Goal: Information Seeking & Learning: Learn about a topic

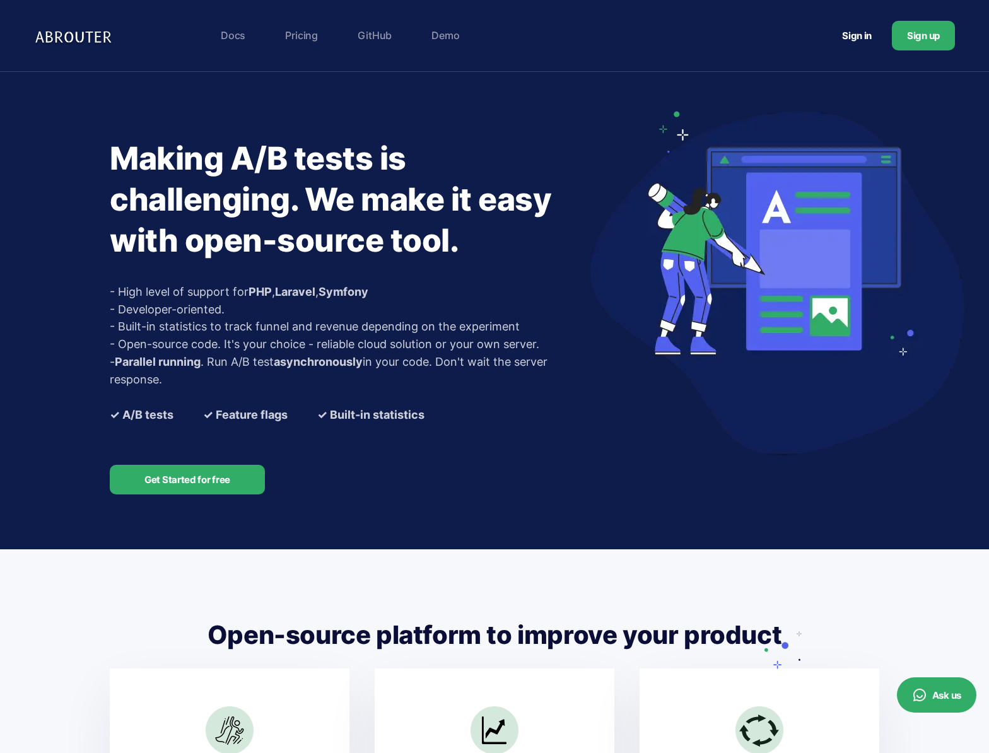
click at [298, 35] on link "Pricing" at bounding box center [301, 35] width 45 height 25
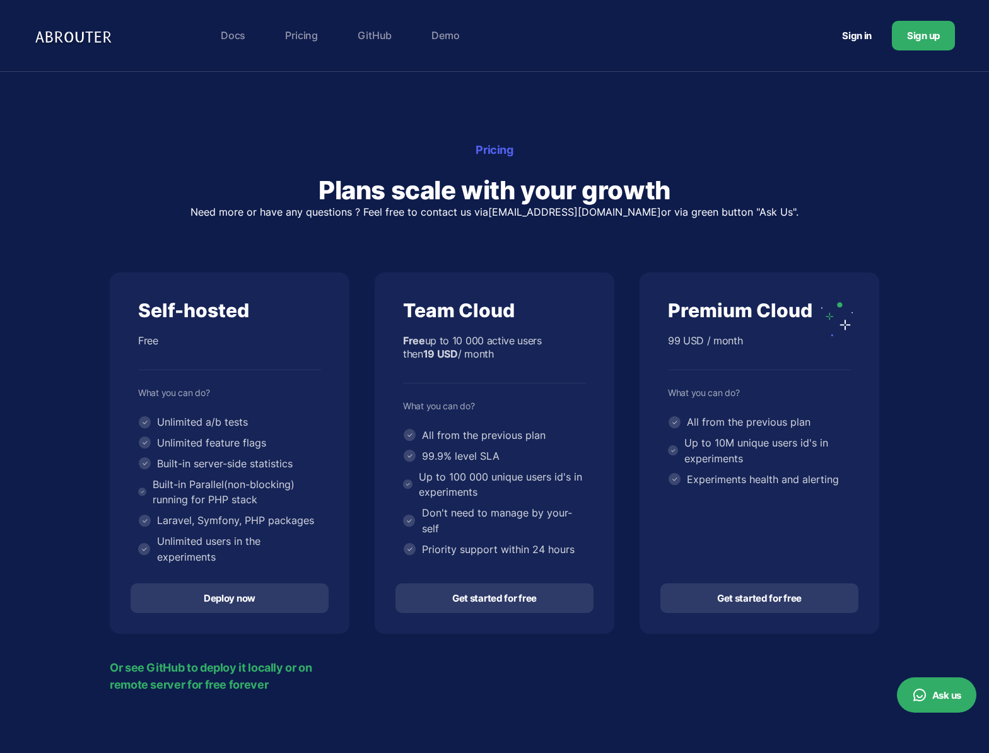
click at [428, 242] on div "Pricing Plans scale with your growth Need more or have any questions ? Feel fre…" at bounding box center [494, 416] width 788 height 551
click at [392, 264] on div "Pricing Plans scale with your growth Need more or have any questions ? Feel fre…" at bounding box center [494, 416] width 788 height 551
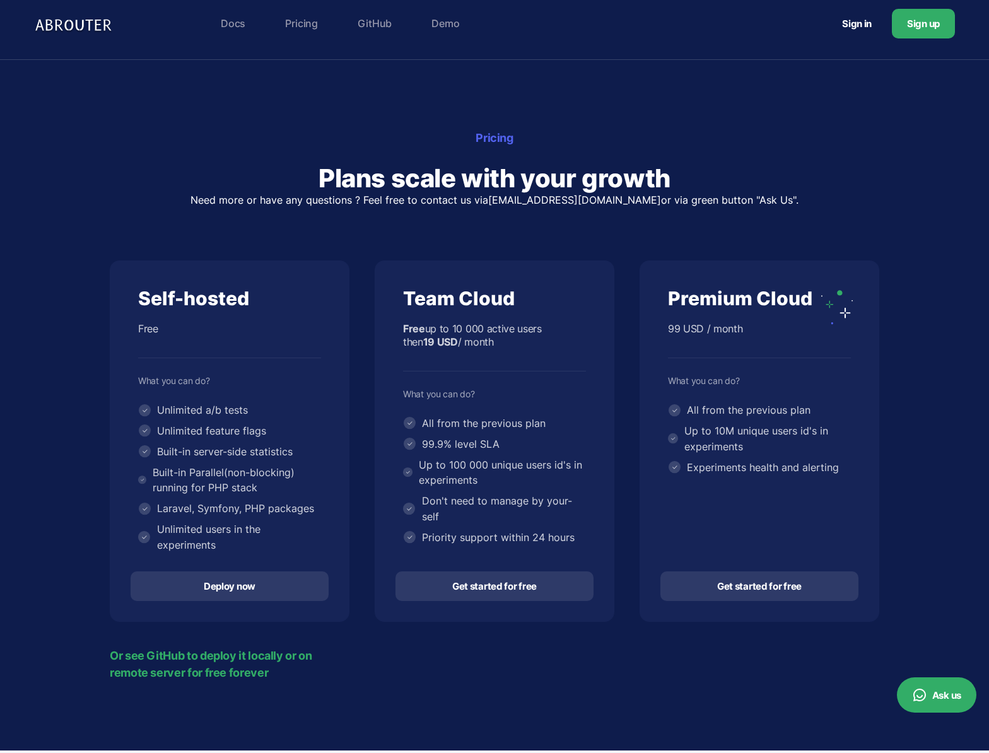
scroll to position [11, 0]
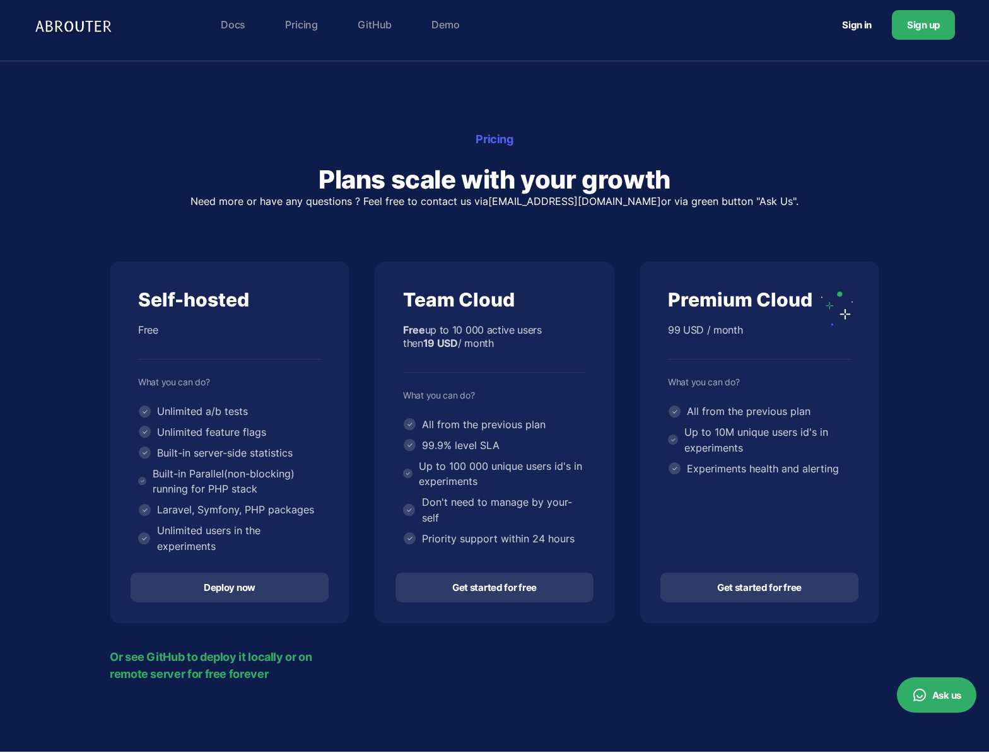
drag, startPoint x: 139, startPoint y: 301, endPoint x: 279, endPoint y: 300, distance: 140.0
click at [279, 300] on div "Self-hosted" at bounding box center [229, 300] width 183 height 25
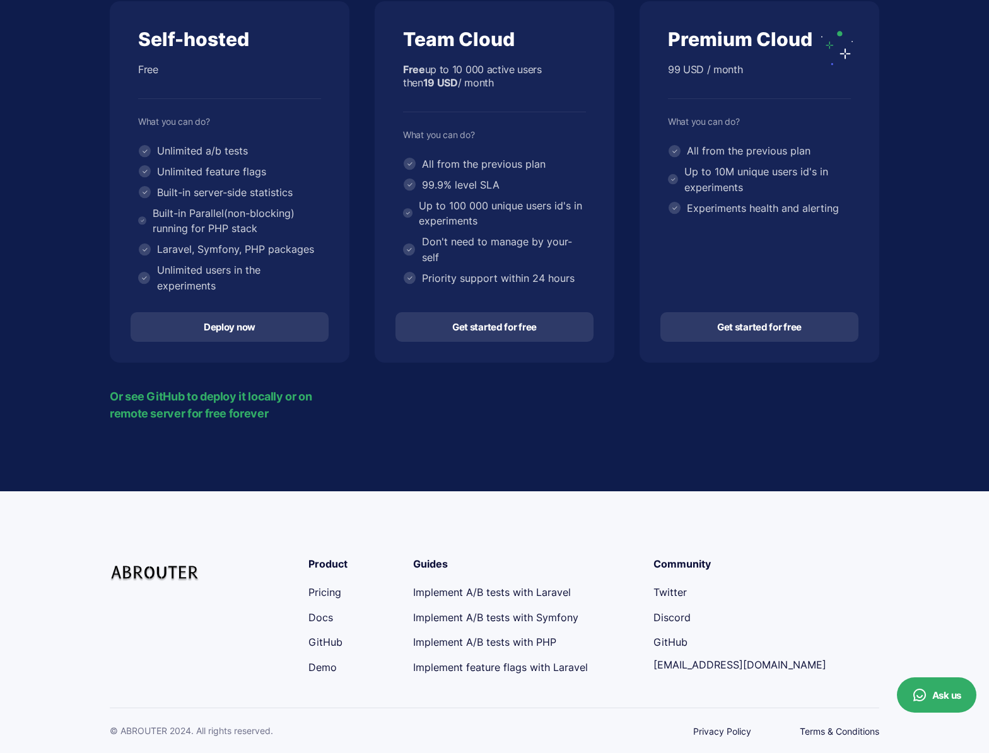
scroll to position [0, 0]
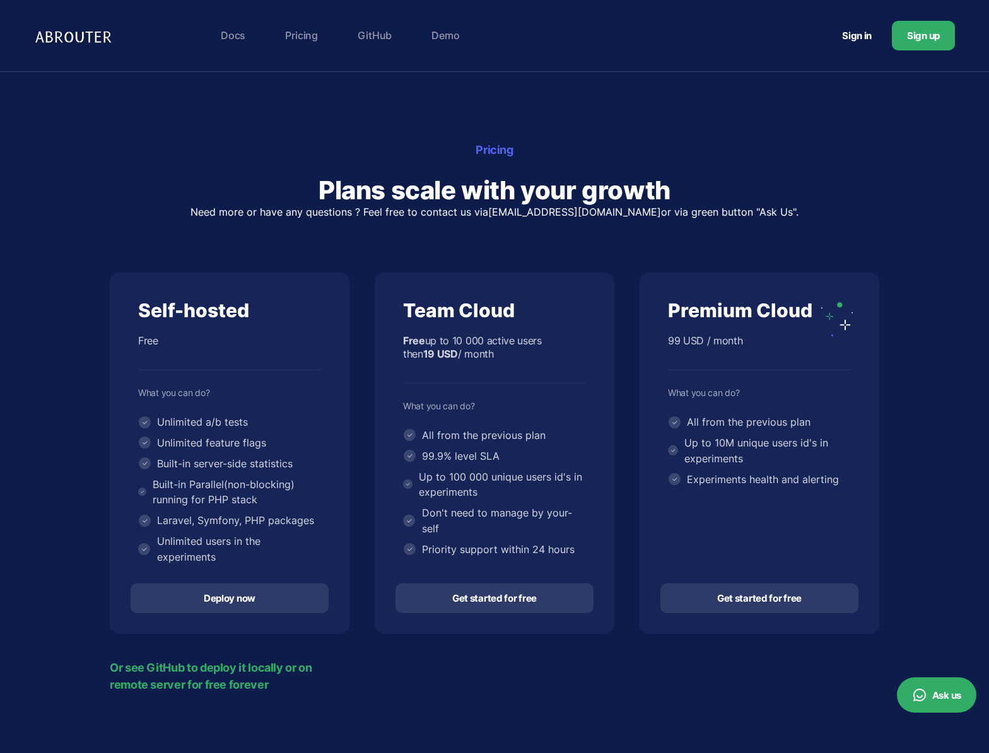
click at [220, 175] on h2 "Plans scale with your growth" at bounding box center [494, 190] width 769 height 33
click at [168, 125] on section "Pricing Plans scale with your growth Need more or have any questions ? Feel fre…" at bounding box center [494, 417] width 989 height 691
click at [340, 241] on div "Pricing Plans scale with your growth Need more or have any questions ? Feel fre…" at bounding box center [494, 416] width 788 height 551
drag, startPoint x: 797, startPoint y: 214, endPoint x: 291, endPoint y: 178, distance: 507.0
click at [291, 178] on div "Pricing Plans scale with your growth Need more or have any questions ? Feel fre…" at bounding box center [494, 179] width 769 height 76
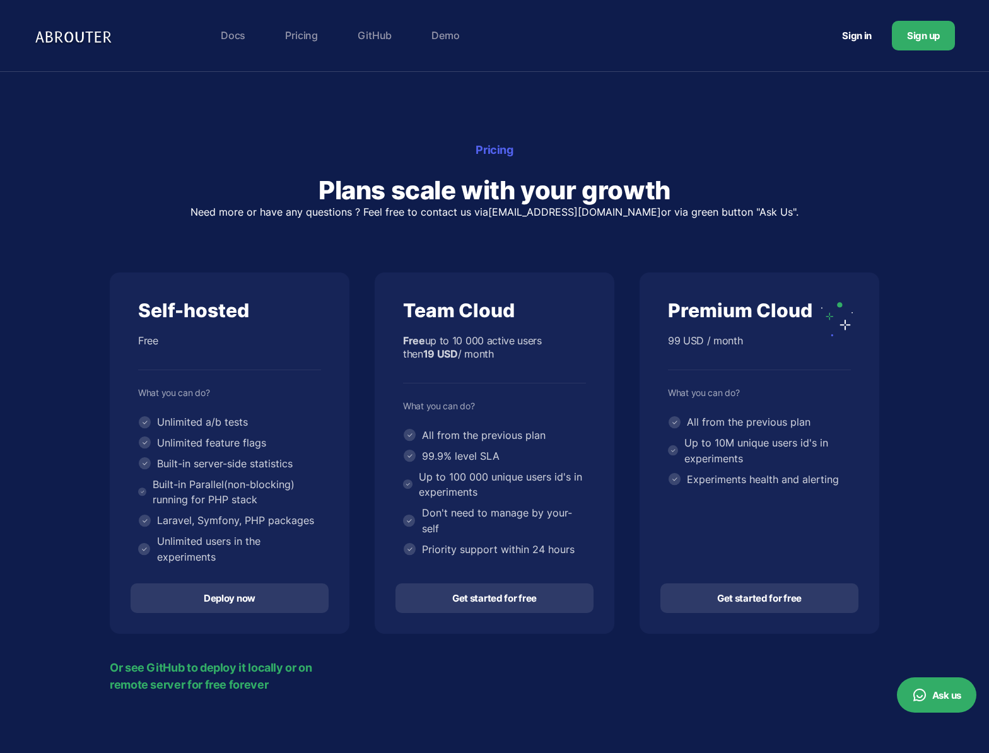
click at [178, 192] on h2 "Plans scale with your growth" at bounding box center [494, 190] width 769 height 33
click at [334, 252] on div "Pricing Plans scale with your growth Need more or have any questions ? Feel fre…" at bounding box center [494, 416] width 788 height 551
drag, startPoint x: 763, startPoint y: 346, endPoint x: 658, endPoint y: 315, distance: 109.2
click at [658, 315] on div "Premium Cloud 99 USD / month What you can do? All from the previous plan Up to …" at bounding box center [759, 418] width 238 height 291
click at [633, 254] on div "Pricing Plans scale with your growth Need more or have any questions ? Feel fre…" at bounding box center [494, 416] width 788 height 551
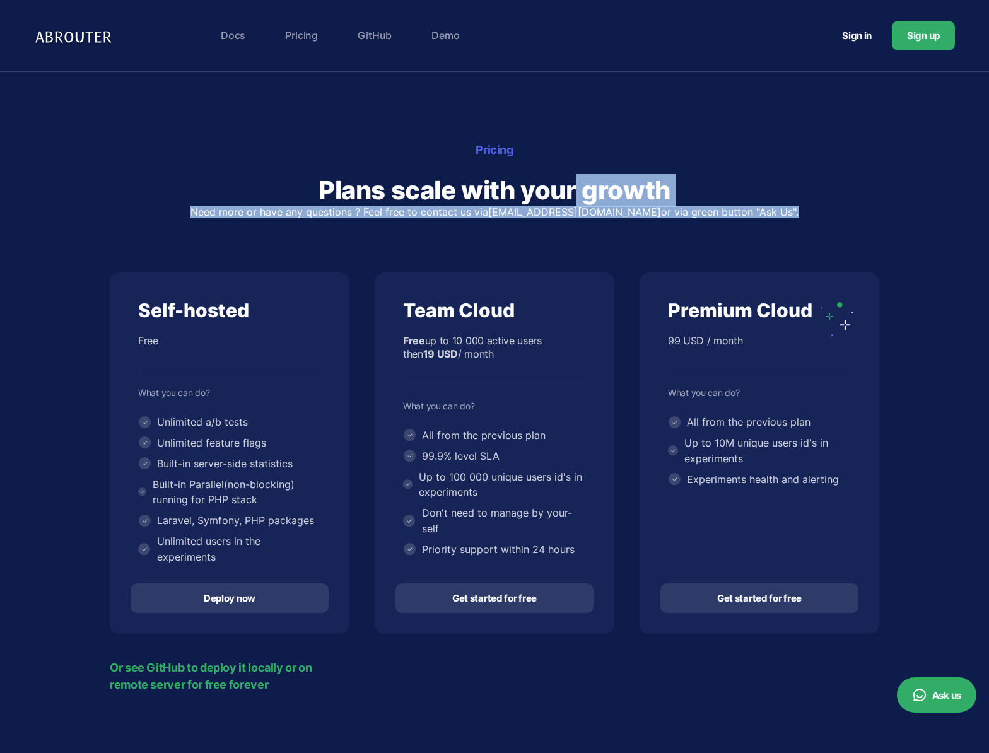
drag, startPoint x: 322, startPoint y: 188, endPoint x: 660, endPoint y: 218, distance: 340.0
click at [696, 226] on div "Pricing Plans scale with your growth Need more or have any questions ? Feel fre…" at bounding box center [494, 416] width 788 height 551
click at [662, 217] on p "Need more or have any questions ? Feel free to contact us via [EMAIL_ADDRESS][D…" at bounding box center [494, 212] width 769 height 10
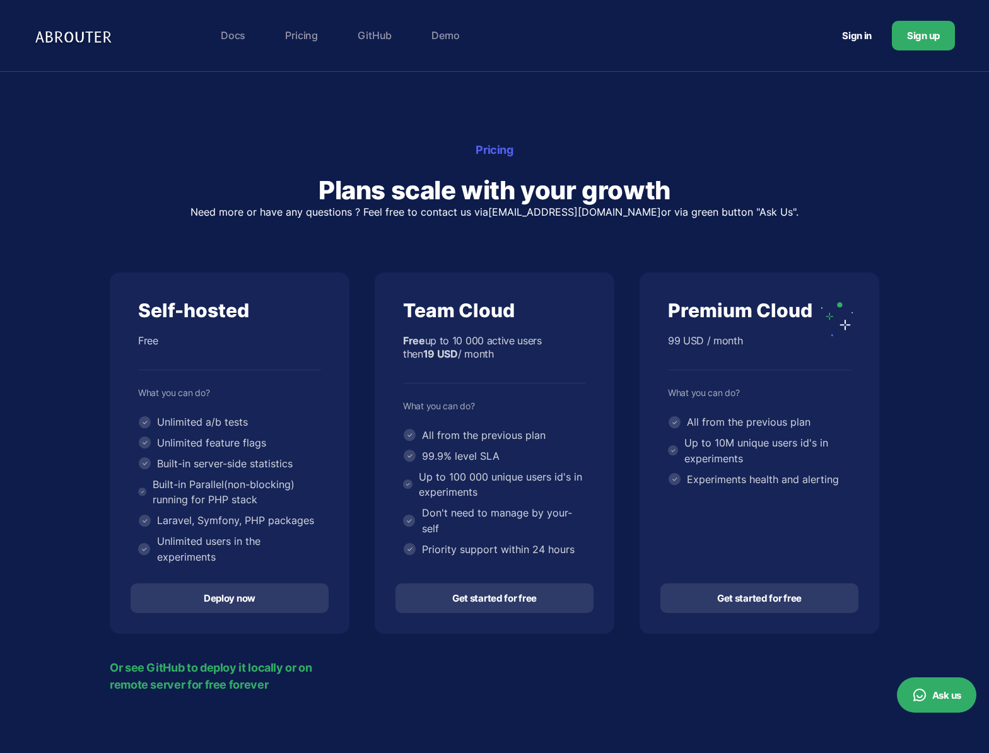
drag, startPoint x: 790, startPoint y: 213, endPoint x: 318, endPoint y: 192, distance: 472.2
click at [318, 192] on div "Pricing Plans scale with your growth Need more or have any questions ? Feel fre…" at bounding box center [494, 179] width 769 height 76
click at [318, 192] on h2 "Plans scale with your growth" at bounding box center [494, 190] width 769 height 33
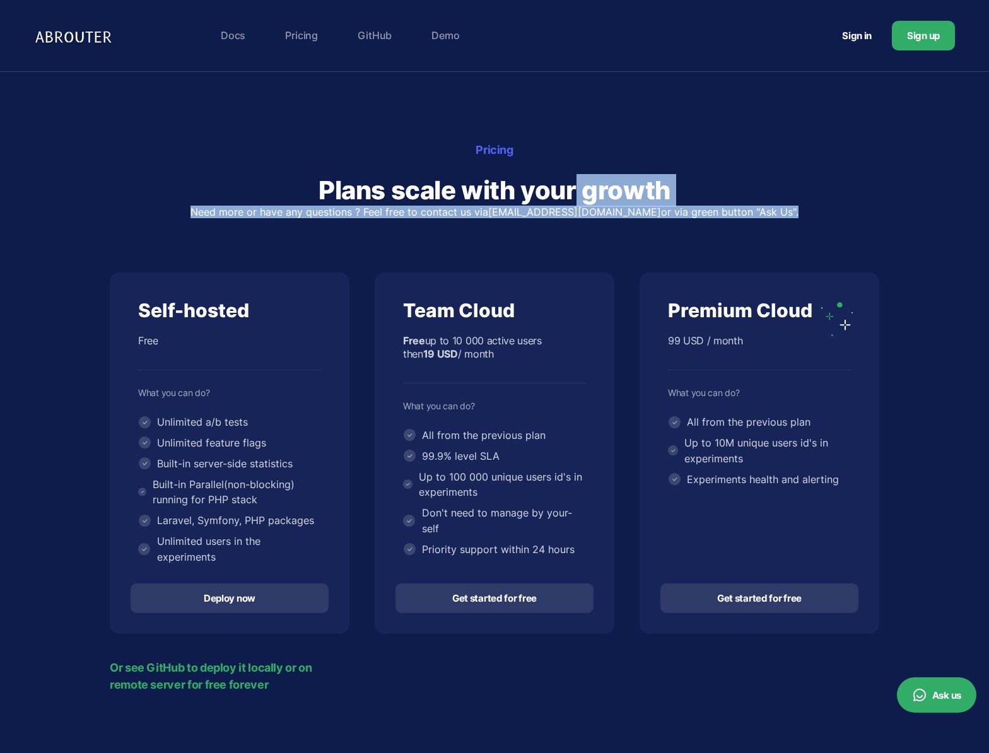
drag, startPoint x: 320, startPoint y: 189, endPoint x: 857, endPoint y: 249, distance: 540.7
click at [857, 249] on div "Pricing Plans scale with your growth Need more or have any questions ? Feel fre…" at bounding box center [494, 416] width 788 height 551
click at [662, 245] on div "Pricing Plans scale with your growth Need more or have any questions ? Feel fre…" at bounding box center [494, 416] width 788 height 551
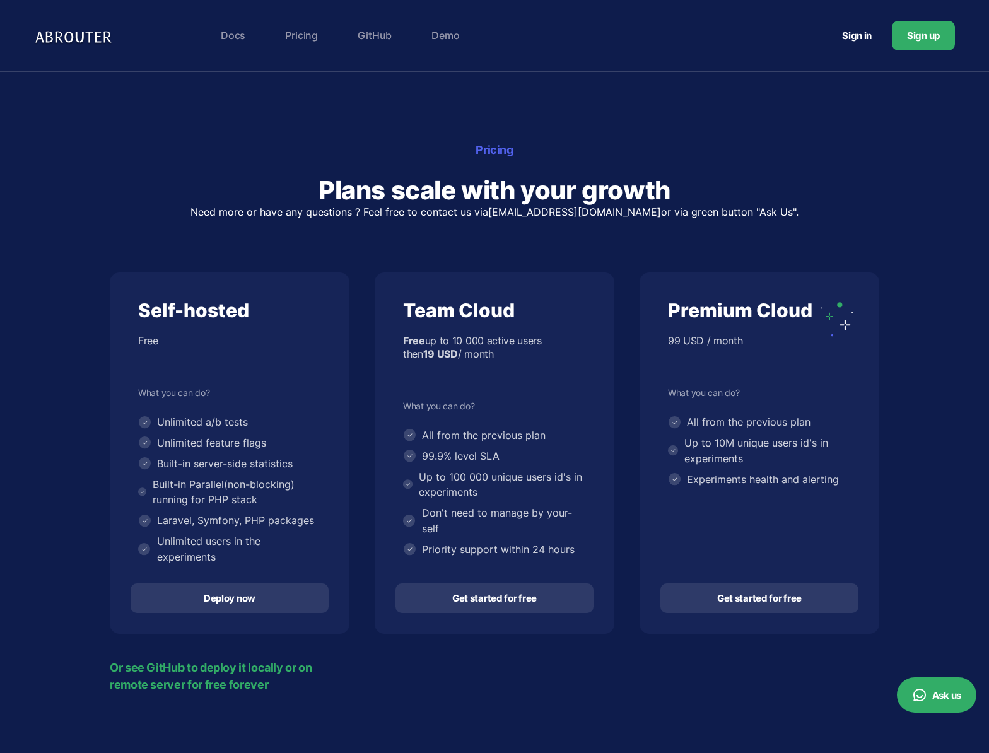
click at [281, 207] on p "Need more or have any questions ? Feel free to contact us via [EMAIL_ADDRESS][D…" at bounding box center [494, 212] width 769 height 10
drag, startPoint x: 315, startPoint y: 188, endPoint x: 790, endPoint y: 214, distance: 475.0
click at [790, 214] on div "Pricing Plans scale with your growth Need more or have any questions ? Feel fre…" at bounding box center [494, 179] width 769 height 76
click at [790, 214] on p "Need more or have any questions ? Feel free to contact us via [EMAIL_ADDRESS][D…" at bounding box center [494, 212] width 769 height 10
drag, startPoint x: 783, startPoint y: 213, endPoint x: 331, endPoint y: 188, distance: 452.9
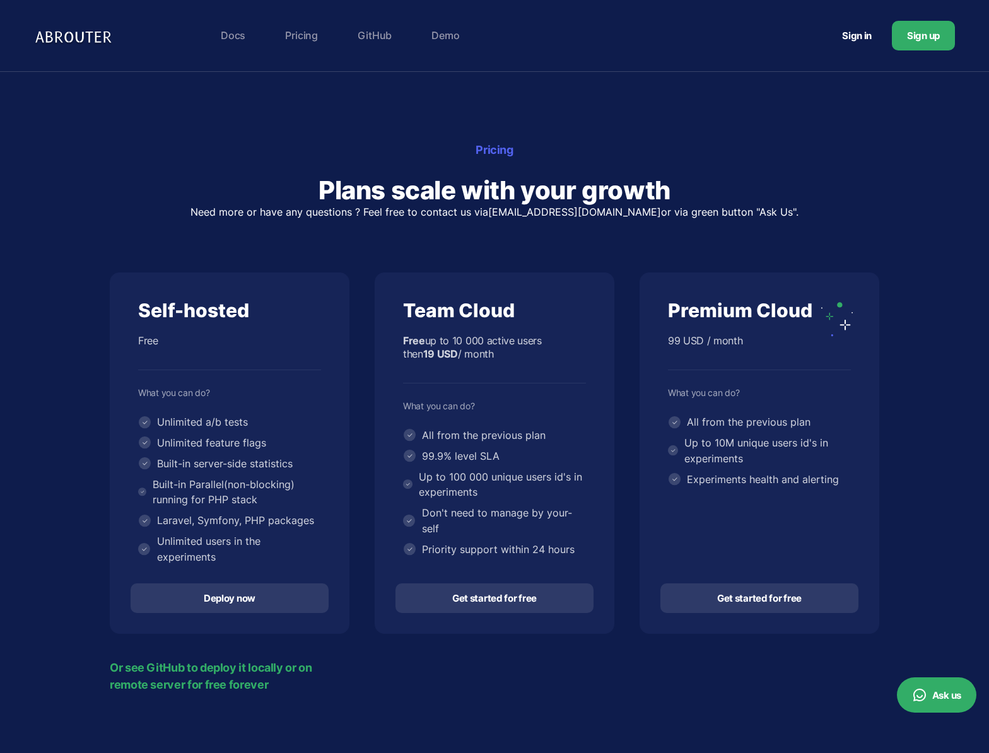
click at [305, 196] on div "Pricing Plans scale with your growth Need more or have any questions ? Feel fre…" at bounding box center [494, 179] width 769 height 76
click at [331, 188] on h2 "Plans scale with your growth" at bounding box center [494, 190] width 769 height 33
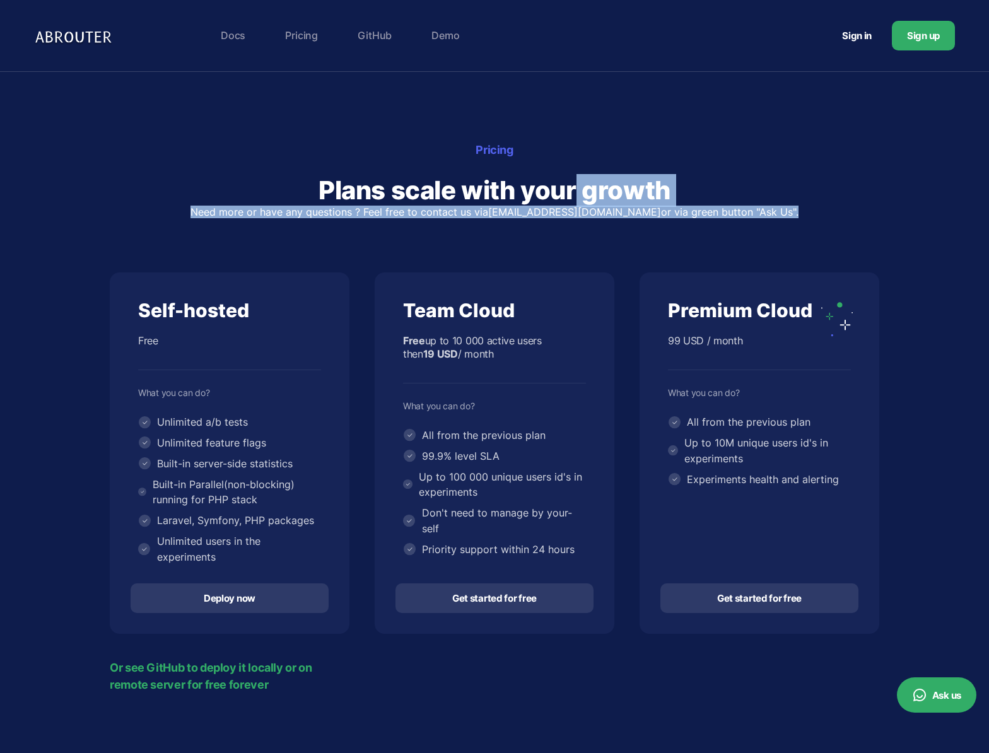
drag, startPoint x: 318, startPoint y: 187, endPoint x: 853, endPoint y: 228, distance: 536.9
click at [853, 228] on div "Pricing Plans scale with your growth Need more or have any questions ? Feel fre…" at bounding box center [494, 416] width 788 height 551
click at [236, 40] on link "Docs" at bounding box center [232, 35] width 37 height 25
